Goal: Task Accomplishment & Management: Manage account settings

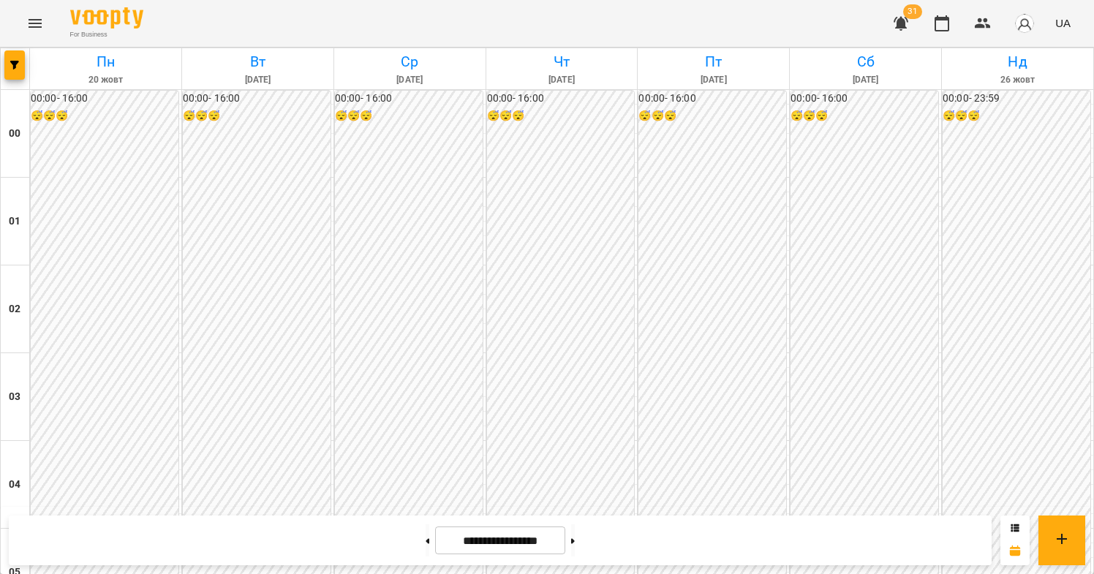
scroll to position [1303, 0]
click at [9, 16] on div "For Business 31 UA" at bounding box center [547, 23] width 1094 height 47
click at [37, 20] on icon "Menu" at bounding box center [35, 24] width 18 height 18
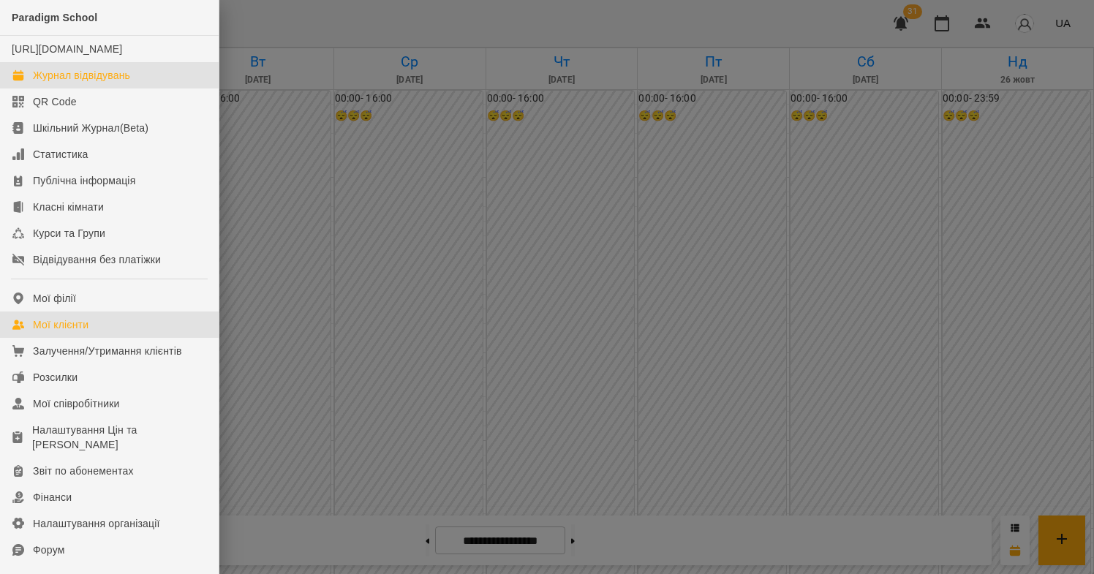
click at [120, 338] on link "Мої клієнти" at bounding box center [109, 325] width 219 height 26
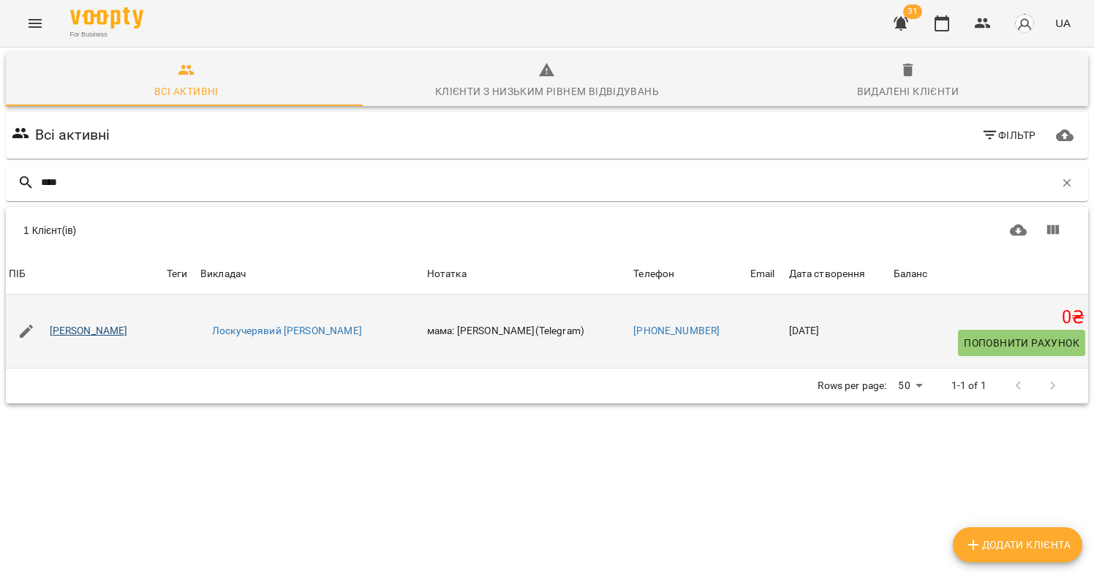
type input "****"
click at [85, 336] on link "[PERSON_NAME]" at bounding box center [89, 331] width 78 height 15
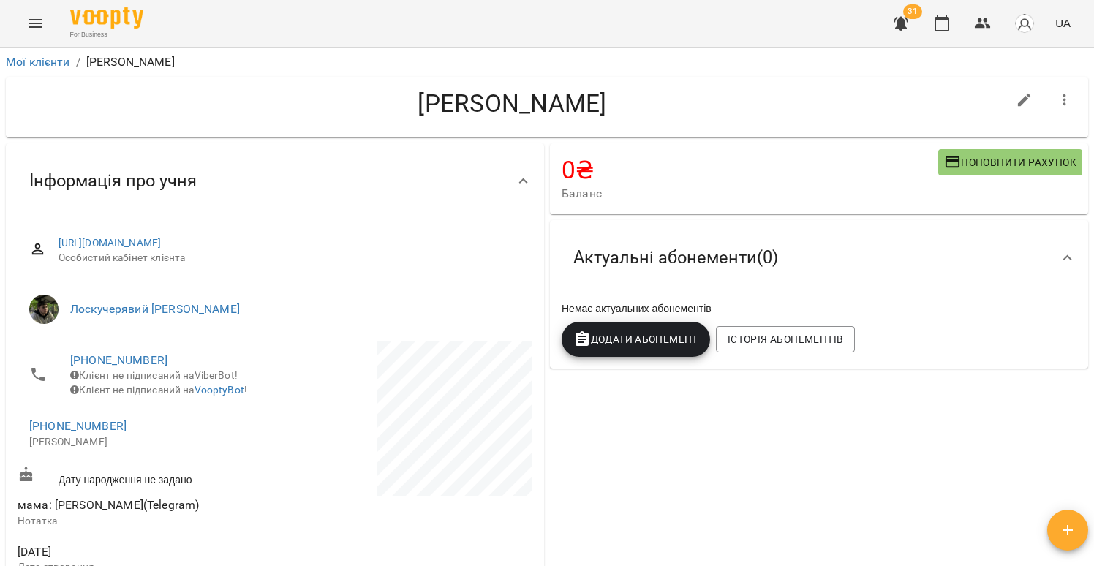
click at [48, 31] on button "Menu" at bounding box center [35, 23] width 35 height 35
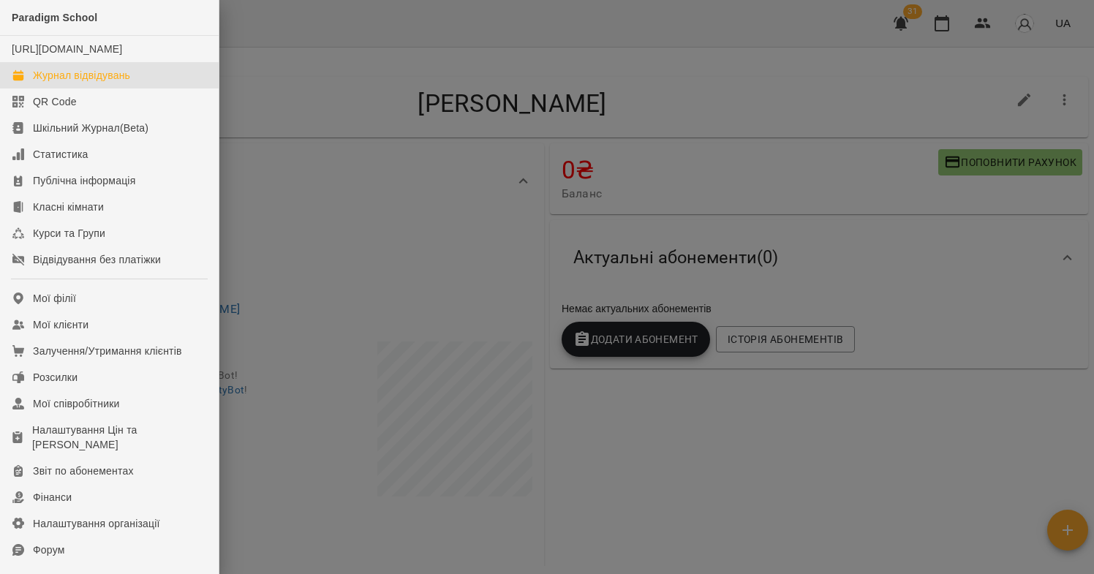
click at [82, 83] on div "Журнал відвідувань" at bounding box center [81, 75] width 97 height 15
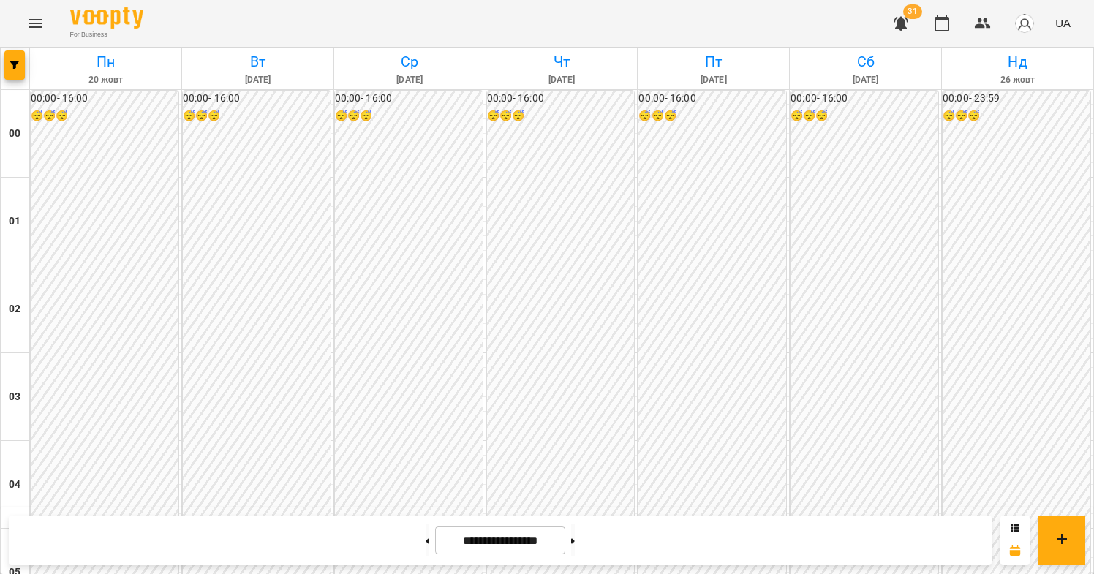
scroll to position [1393, 0]
click at [17, 69] on button "button" at bounding box center [14, 64] width 20 height 29
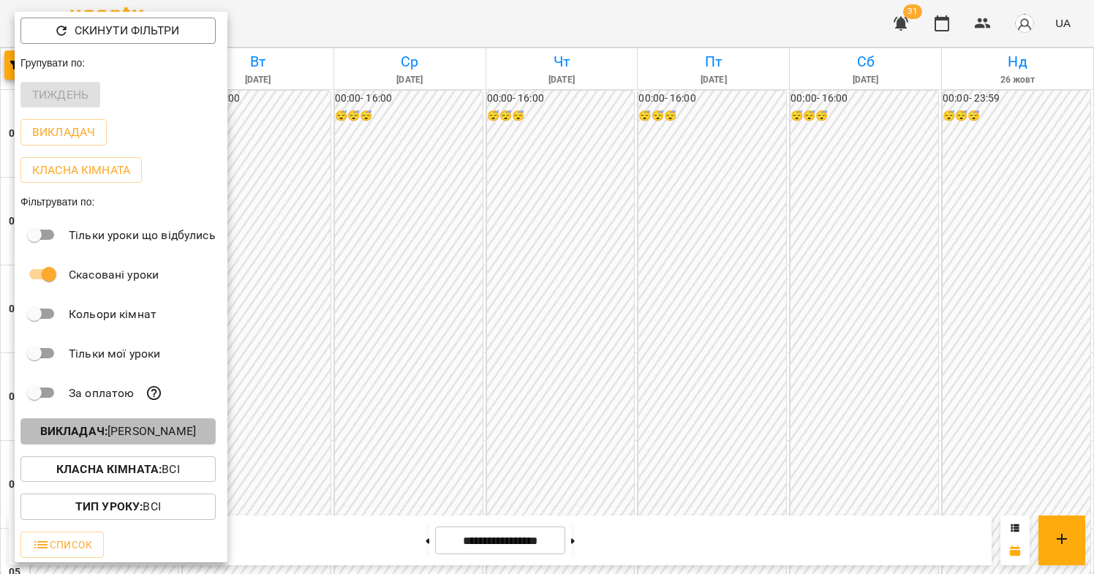
click at [103, 434] on p "Викладач : [PERSON_NAME]" at bounding box center [118, 432] width 156 height 18
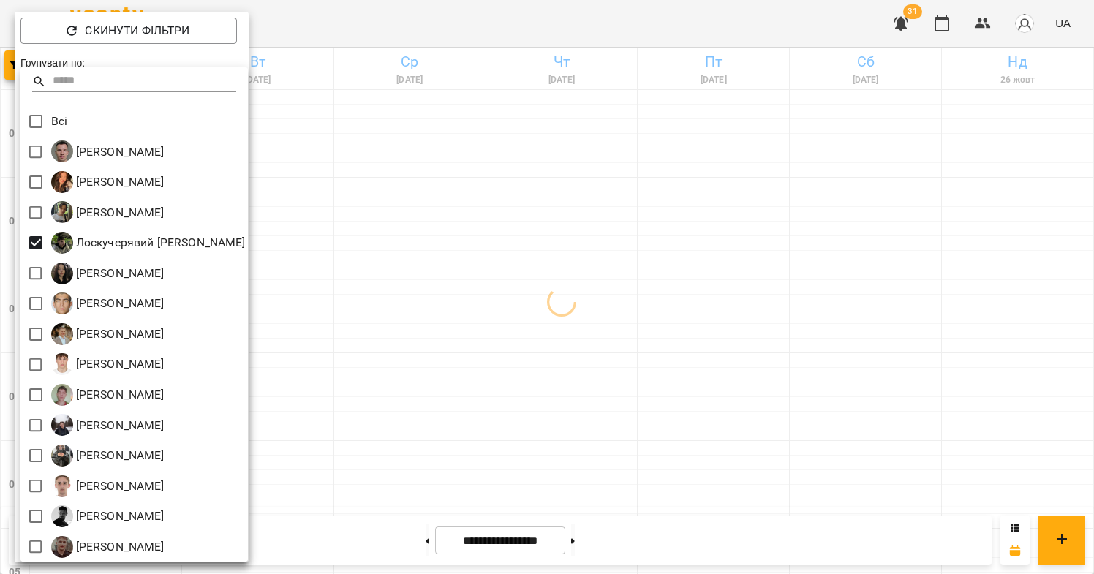
click at [461, 278] on div at bounding box center [547, 287] width 1094 height 574
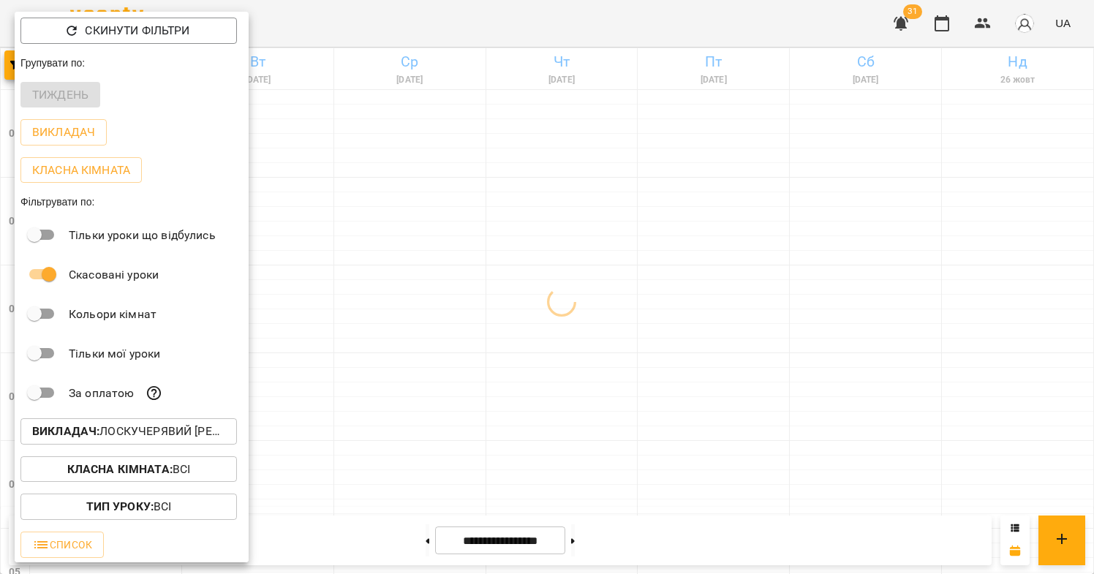
click at [517, 321] on div at bounding box center [547, 287] width 1094 height 574
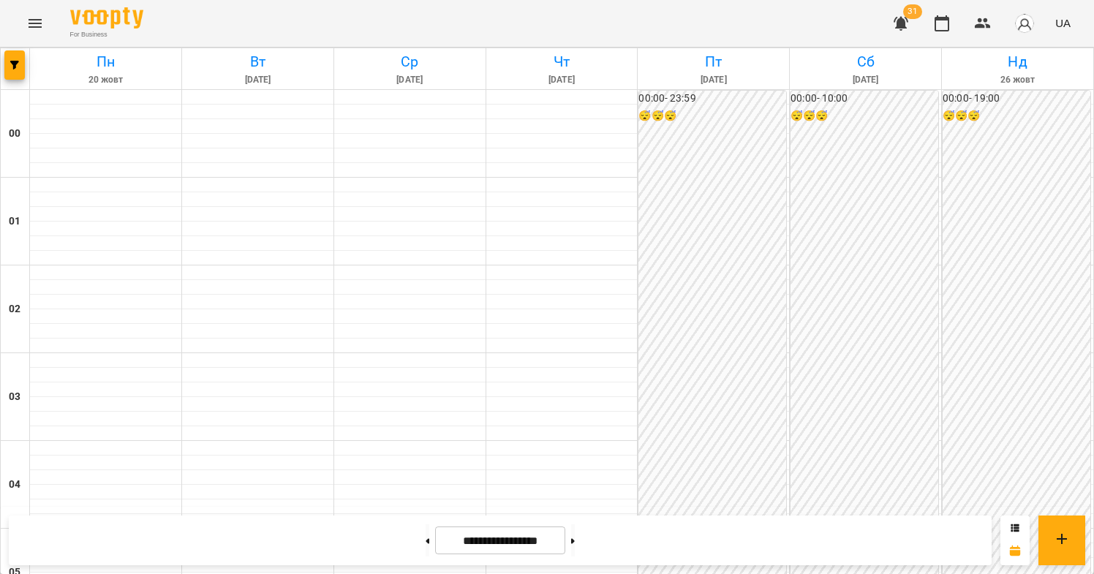
scroll to position [1095, 0]
